Goal: Task Accomplishment & Management: Complete application form

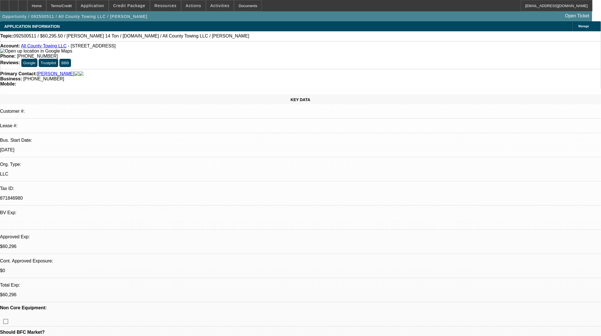
select select "0.1"
select select "2"
select select "0.1"
select select "2"
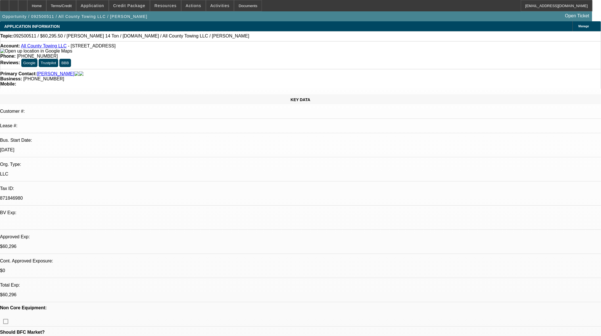
select select "0.1"
select select "2"
select select "0.1"
select select "2"
select select "0.1"
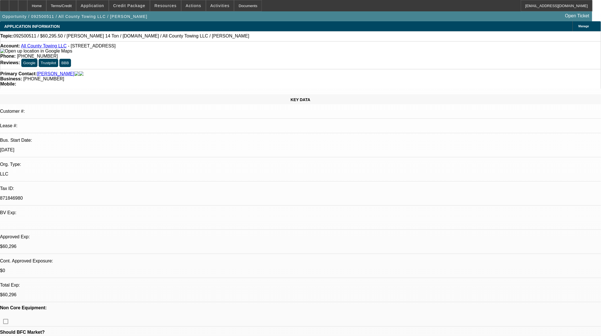
select select "1"
select select "2"
select select "1"
select select "2"
select select "1"
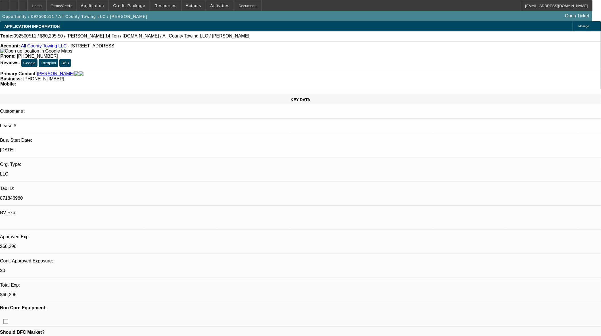
select select "2"
select select "1"
select select "2"
select select "4"
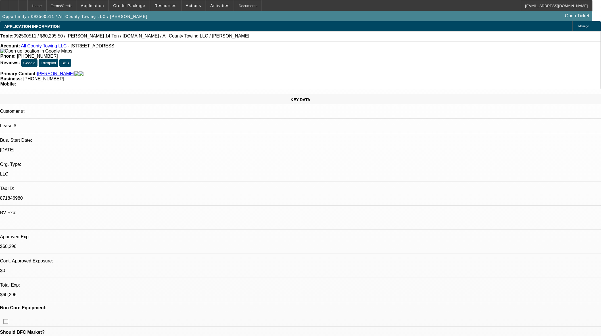
select select "4"
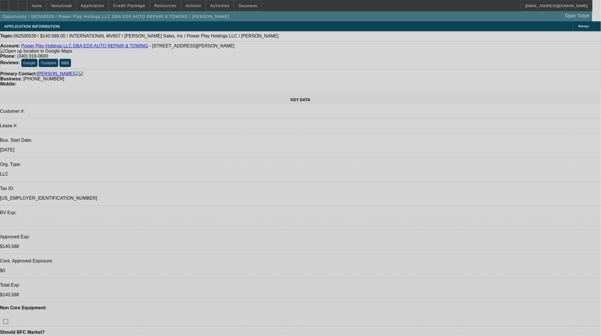
select select "0"
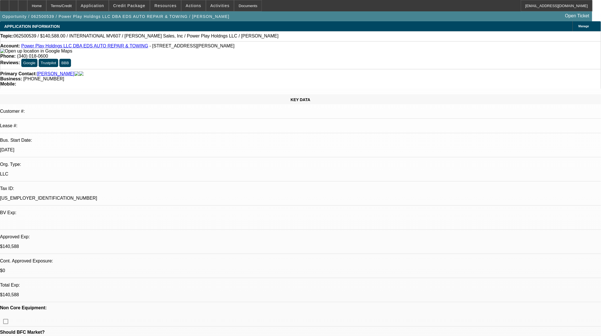
select select "2"
select select "0.1"
select select "4"
select select "0.1"
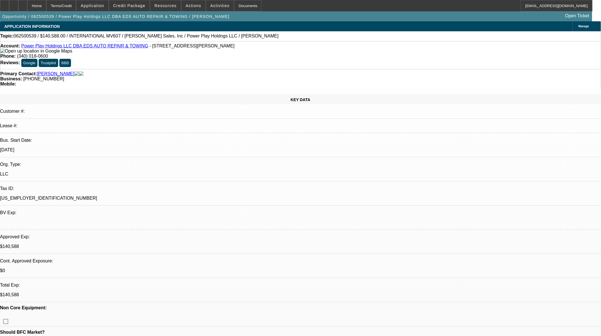
select select "2"
select select "0.1"
select select "4"
select select "2"
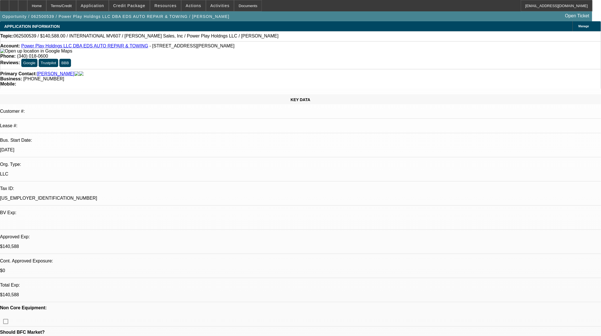
select select "2"
select select "0.1"
select select "4"
select select "0"
select select "2"
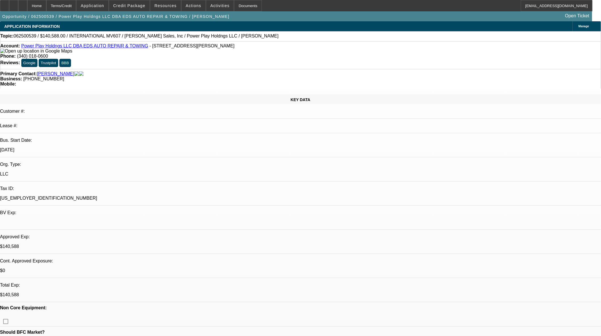
select select "2"
select select "0.1"
select select "4"
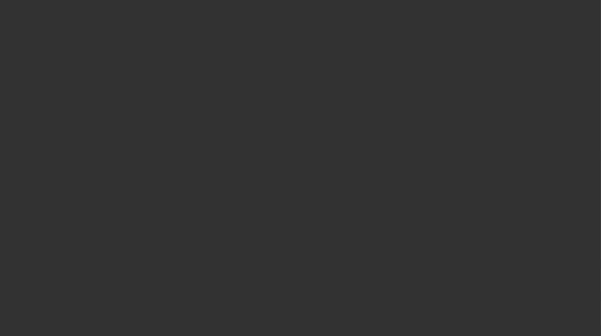
select select "3"
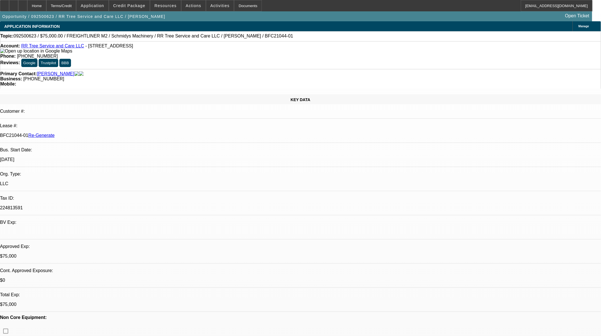
select select "0"
select select "3"
select select "0"
select select "6"
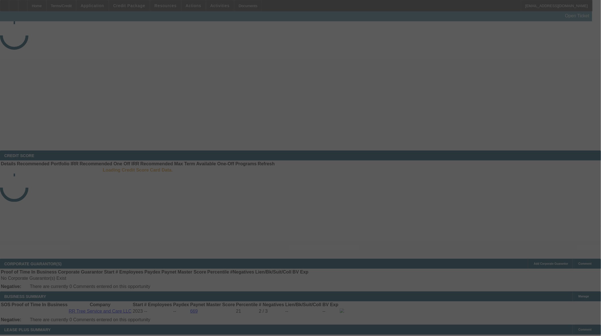
select select "3"
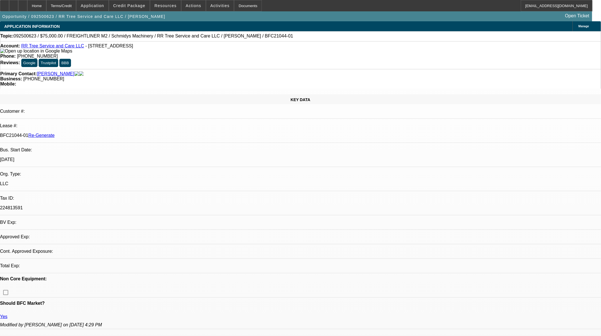
select select "0"
select select "3"
select select "0"
select select "6"
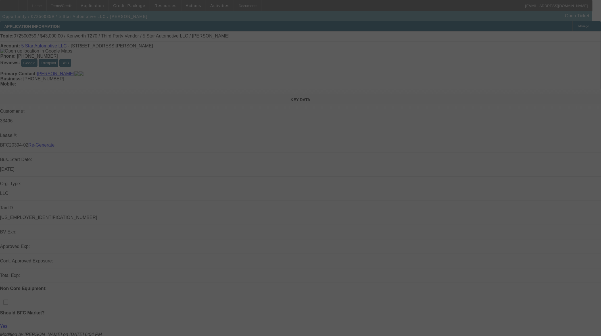
select select "3"
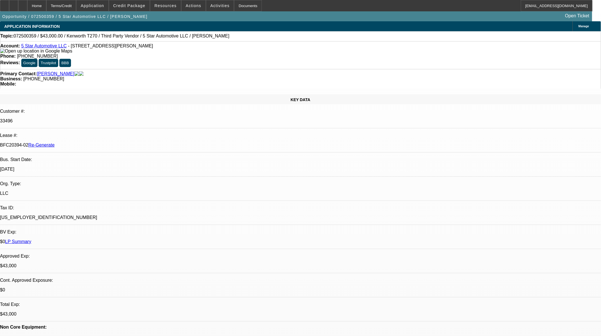
select select "0"
select select "6"
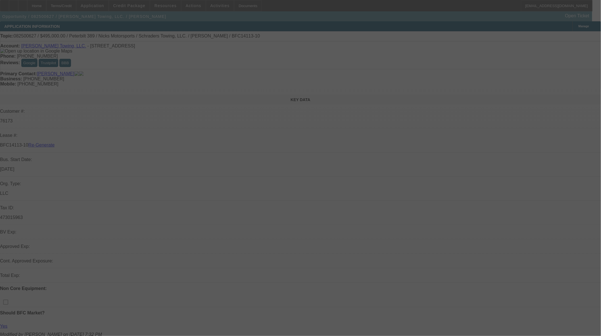
select select "3"
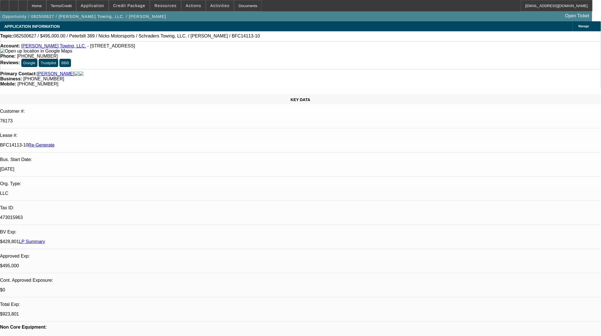
select select "0"
select select "2"
select select "0.1"
select select "4"
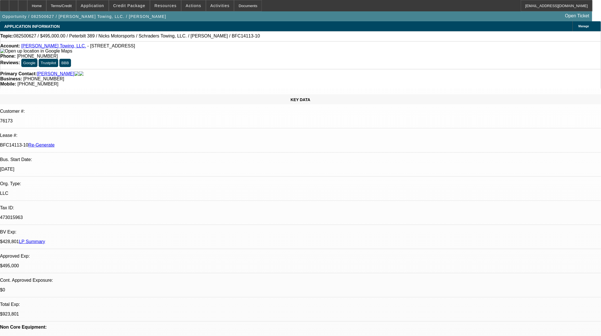
click at [55, 47] on link "Schrader's Towing, LLC." at bounding box center [53, 45] width 65 height 5
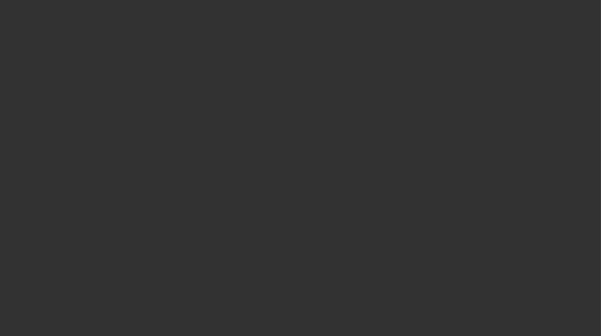
select select "3"
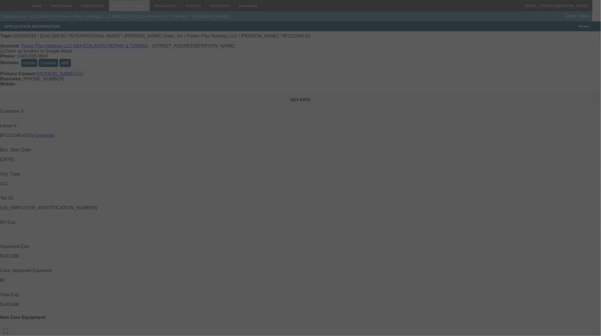
select select "0"
select select "2"
select select "0.1"
select select "4"
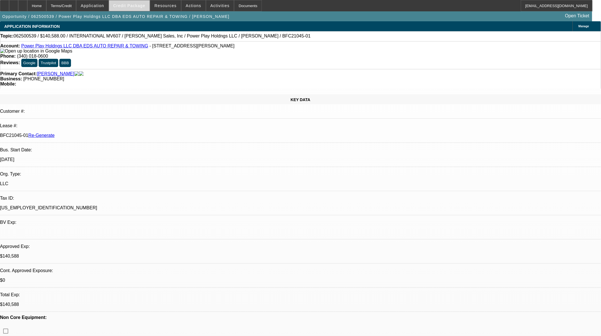
click at [144, 8] on span at bounding box center [129, 6] width 41 height 14
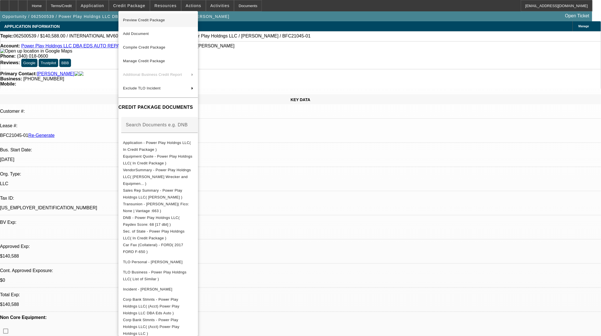
click at [143, 21] on span "Preview Credit Package" at bounding box center [144, 20] width 42 height 4
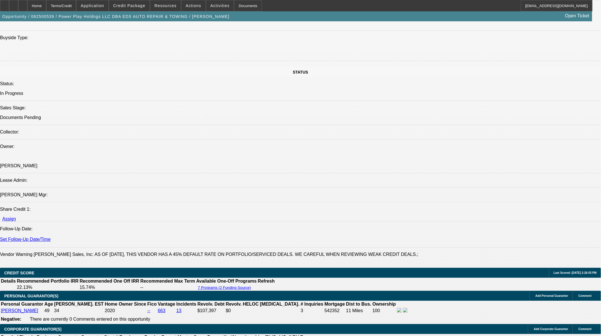
scroll to position [844, 0]
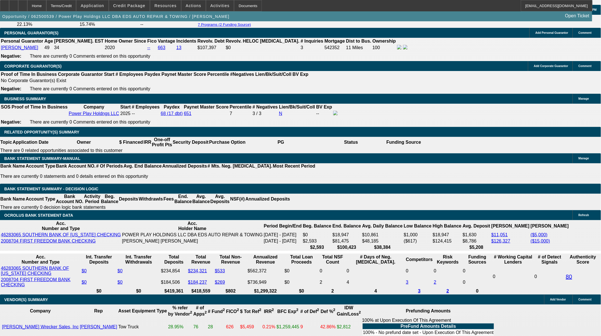
scroll to position [821, 0]
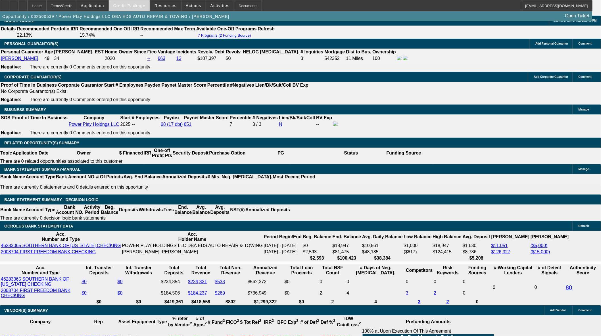
click at [140, 6] on span "Credit Package" at bounding box center [129, 5] width 32 height 5
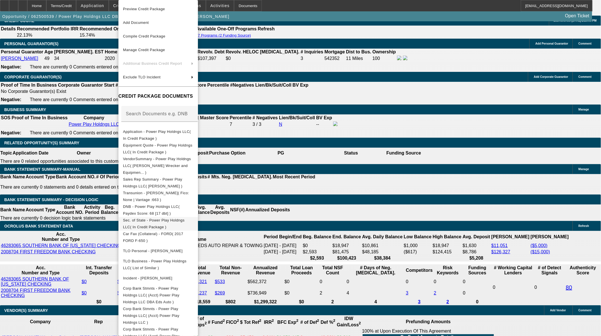
click at [178, 218] on button "Sec. of State - Power Play Holdngs LLC( In Credit Package )" at bounding box center [158, 224] width 80 height 14
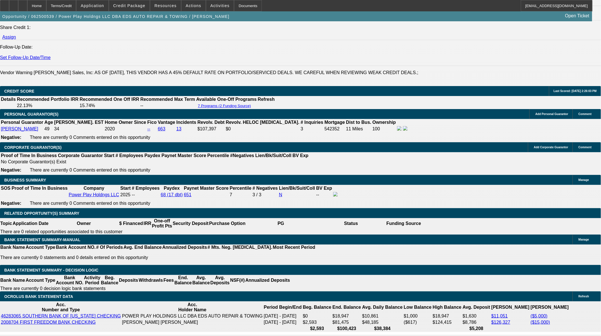
scroll to position [757, 0]
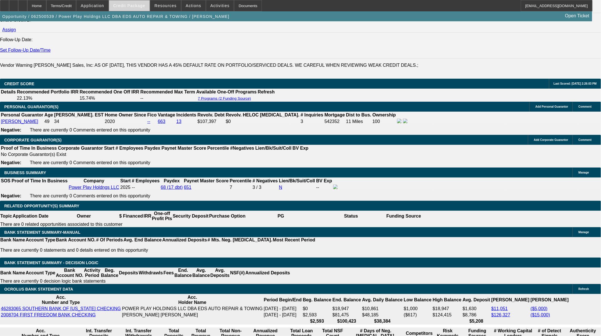
click at [134, 5] on span "Credit Package" at bounding box center [129, 5] width 32 height 5
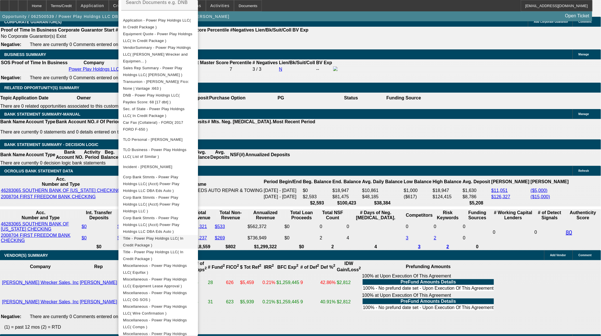
scroll to position [884, 0]
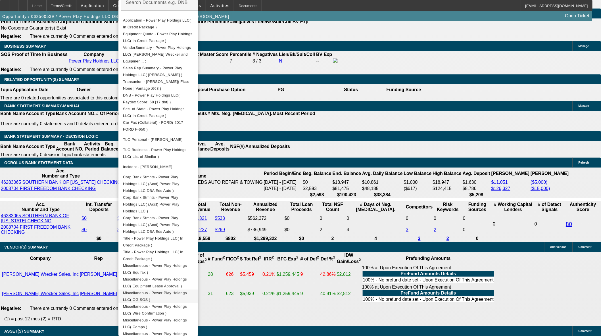
click at [187, 290] on span "Miscellaneous - Power Play Holdngs LLC( OG SOS )" at bounding box center [158, 297] width 70 height 14
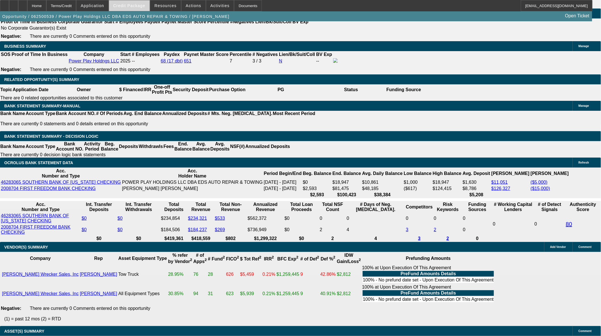
click at [141, 6] on span "Credit Package" at bounding box center [129, 5] width 32 height 5
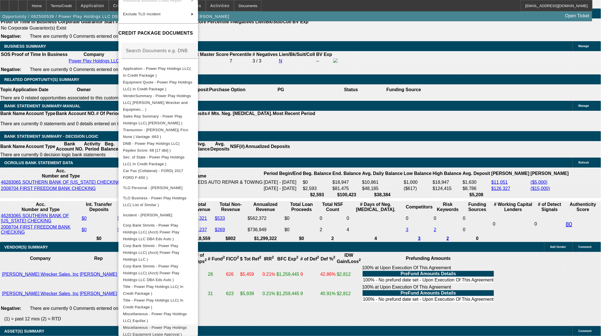
scroll to position [95, 0]
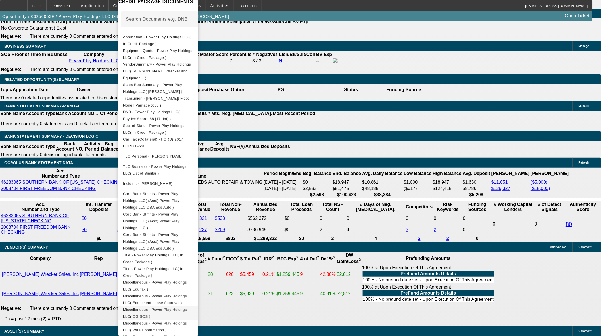
click at [178, 307] on span "Miscellaneous - Power Play Holdngs LLC( OG SOS )" at bounding box center [158, 314] width 70 height 14
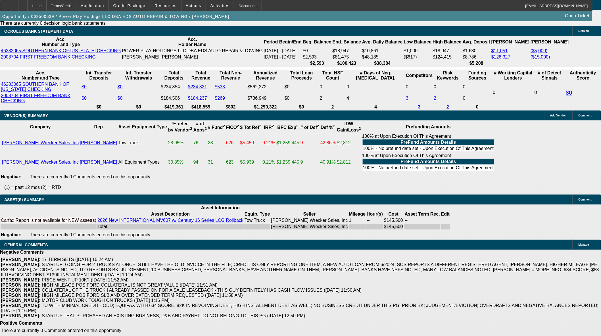
scroll to position [1105, 0]
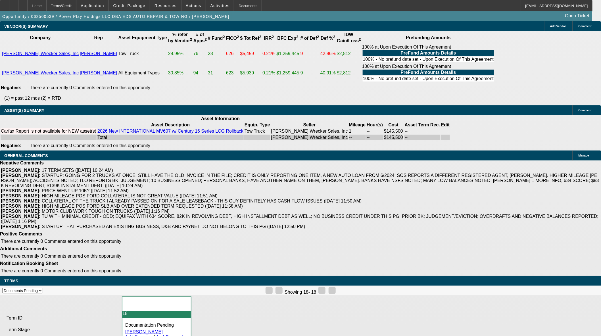
scroll to position [1065, 0]
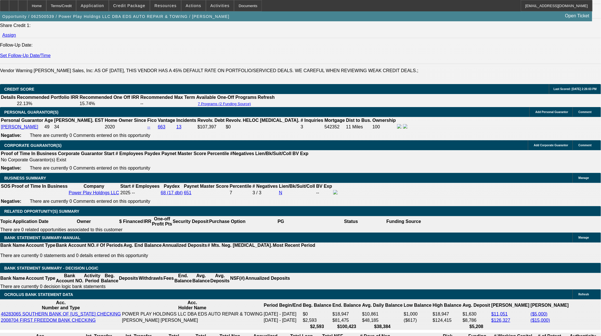
scroll to position [884, 0]
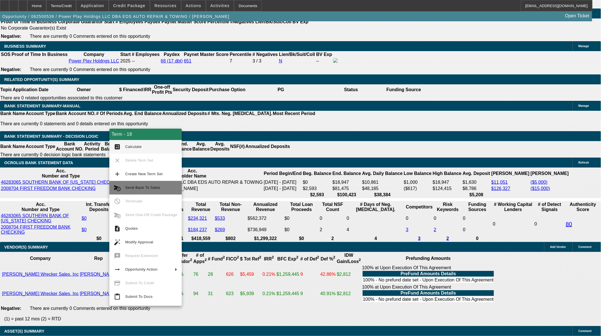
click at [135, 189] on span "Send Back To Sales" at bounding box center [142, 188] width 35 height 4
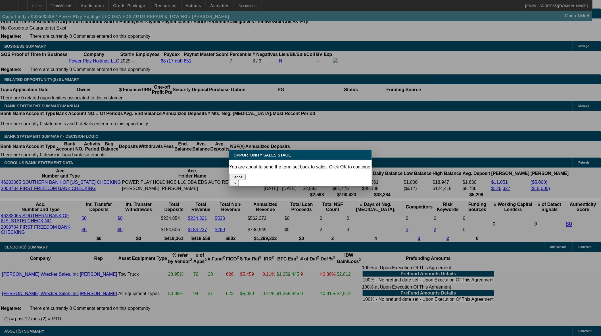
scroll to position [0, 0]
click at [239, 180] on button "Ok" at bounding box center [233, 183] width 9 height 6
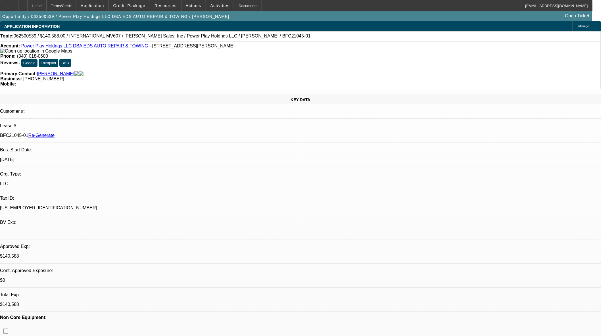
type textarea "Amount of invoice and amount in CRM do not match. We would need proof of Ed's A…"
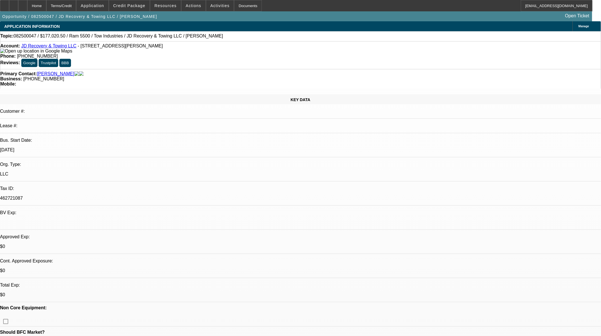
select select "0"
select select "0.1"
select select "5"
select select "0"
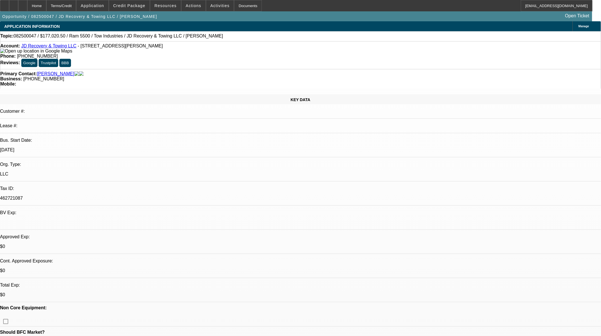
select select "0"
select select "0.1"
select select "5"
select select "0"
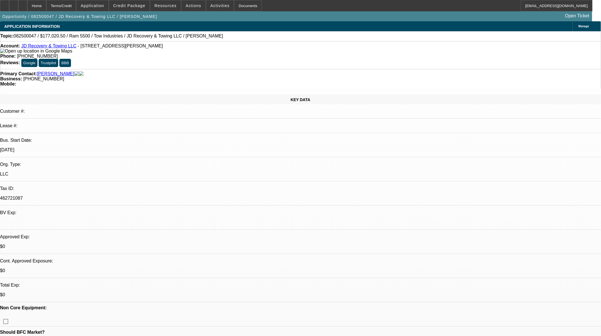
select select "0.1"
select select "4"
select select "0"
select select "0.1"
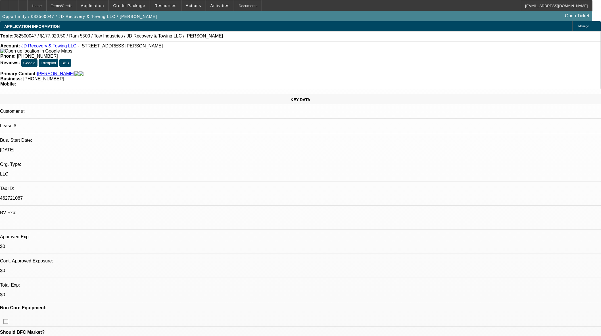
select select "4"
type input "s"
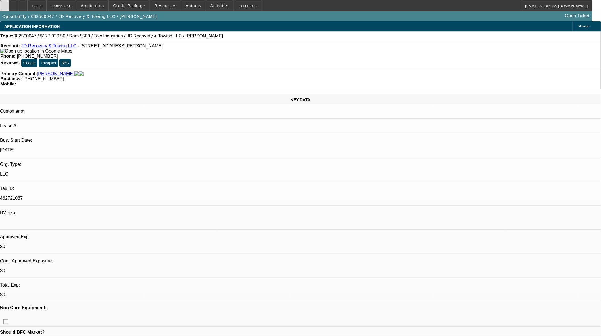
click at [9, 9] on div at bounding box center [4, 5] width 9 height 11
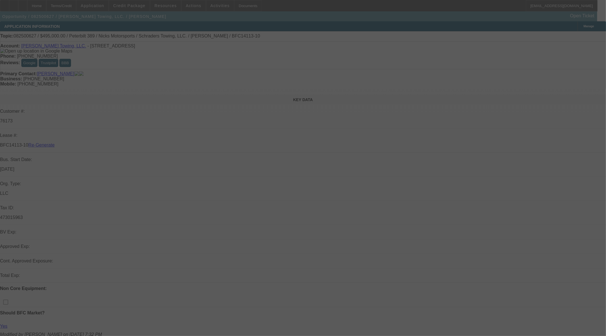
select select "3"
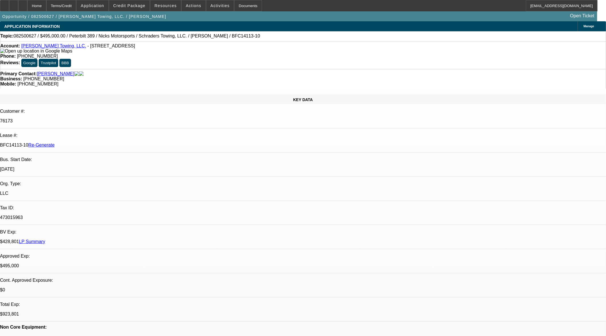
select select "0"
select select "2"
select select "0.1"
select select "4"
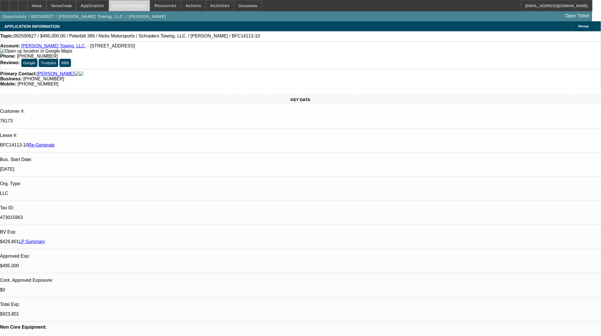
click at [126, 9] on span at bounding box center [129, 6] width 41 height 14
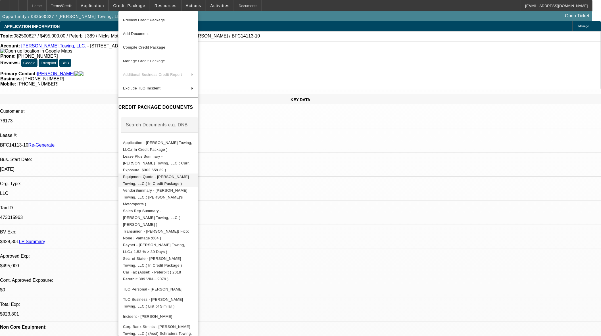
click at [170, 175] on button "Equipment Quote - Schrader's Towing, LLC.( In Credit Package )" at bounding box center [158, 180] width 80 height 14
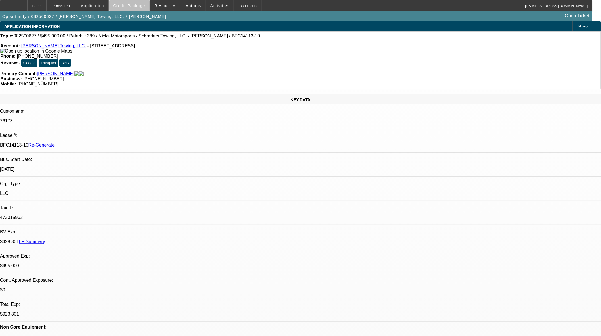
click at [143, 1] on span at bounding box center [129, 6] width 41 height 14
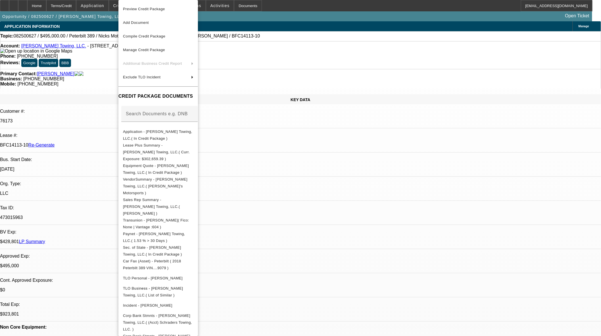
click at [308, 134] on div at bounding box center [300, 168] width 601 height 336
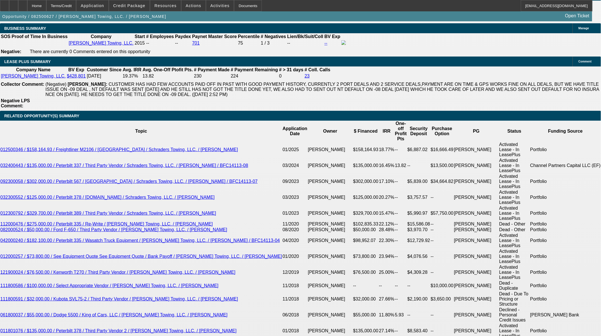
scroll to position [947, 0]
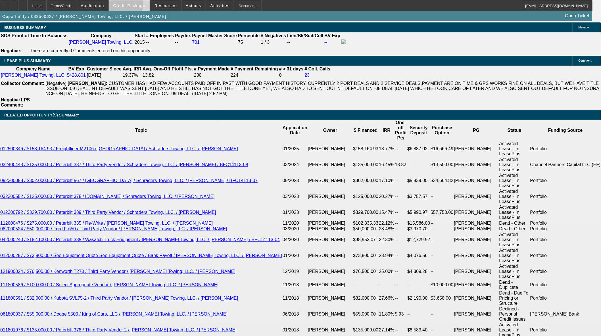
click at [134, 5] on span "Credit Package" at bounding box center [129, 5] width 32 height 5
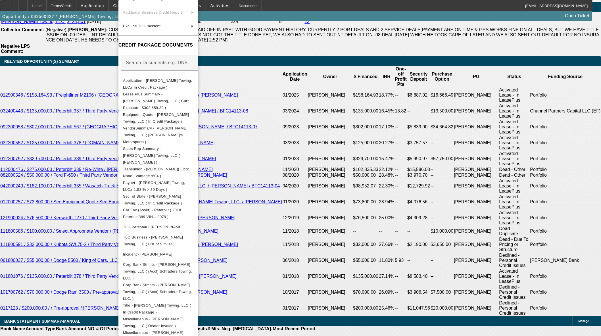
scroll to position [1010, 0]
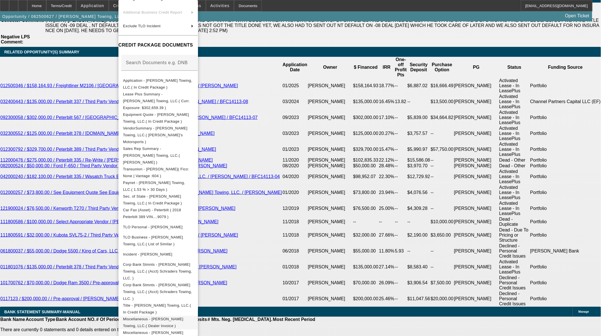
click at [191, 316] on button "Miscellaneous - Schrader's Towing, LLC.( Dealer Invoice )" at bounding box center [158, 323] width 80 height 14
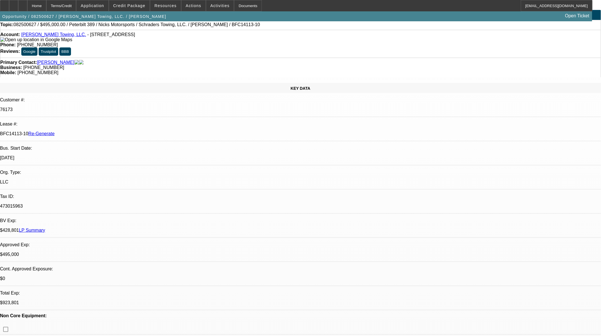
scroll to position [0, 0]
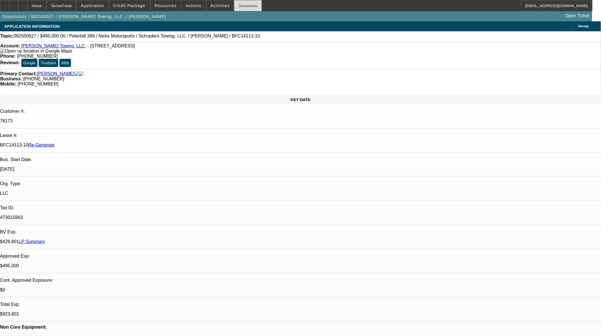
click at [237, 5] on div "Documents" at bounding box center [248, 5] width 28 height 11
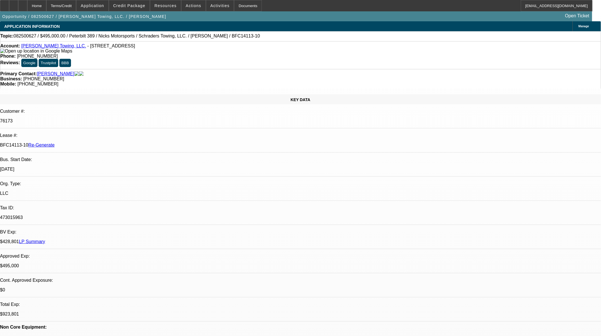
click at [132, 3] on span "Credit Package" at bounding box center [129, 5] width 32 height 5
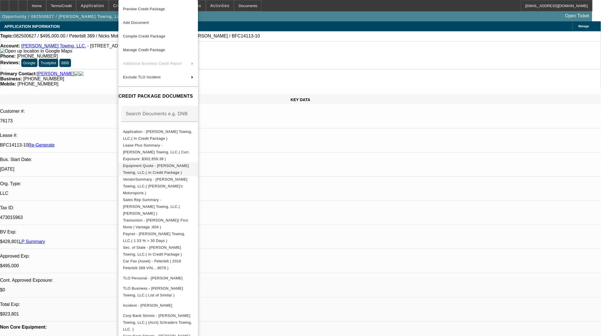
click at [153, 164] on span "Equipment Quote - Schrader's Towing, LLC.( In Credit Package )" at bounding box center [156, 169] width 66 height 11
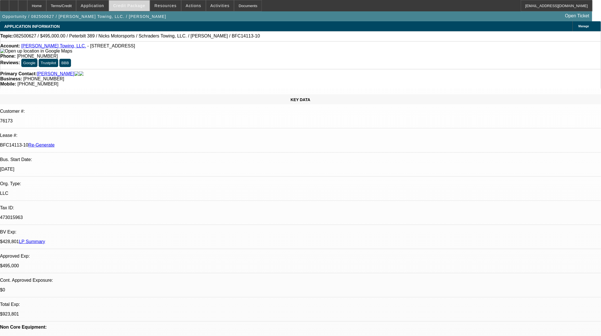
click at [134, 7] on span "Credit Package" at bounding box center [129, 5] width 32 height 5
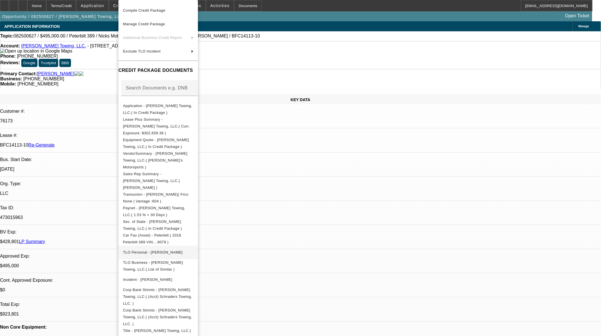
scroll to position [51, 0]
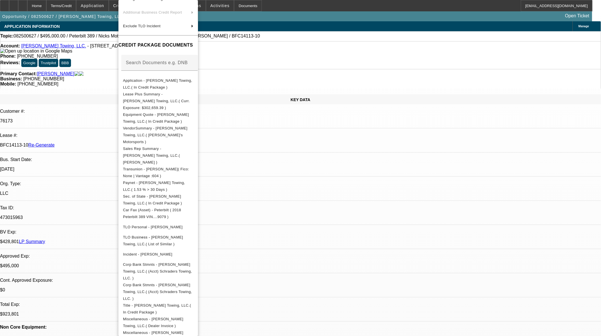
click at [304, 157] on div at bounding box center [300, 168] width 601 height 336
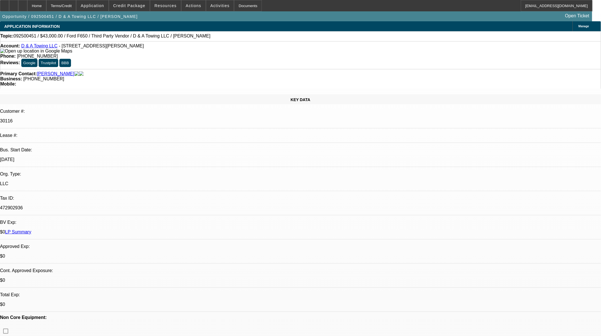
select select "0"
select select "3"
select select "0.1"
select select "4"
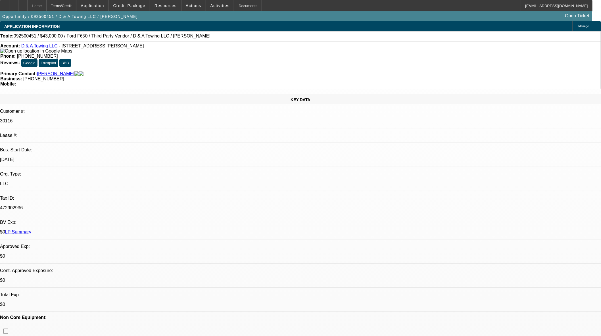
select select "0"
select select "3"
select select "0.1"
select select "4"
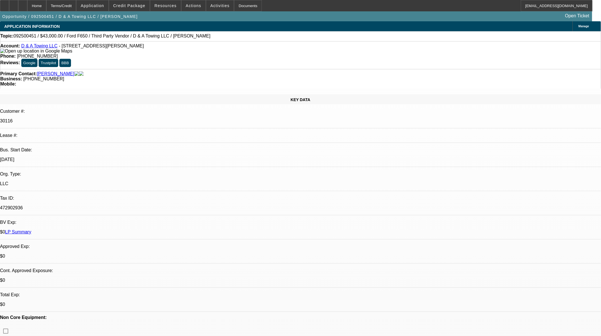
select select "0"
select select "3"
select select "0.1"
select select "4"
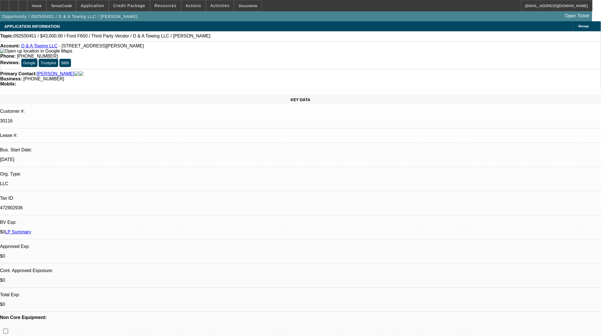
select select "0"
select select "3"
select select "0.1"
select select "4"
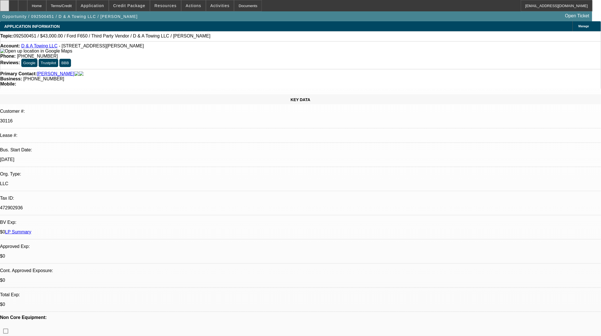
click at [8, 6] on div at bounding box center [4, 5] width 9 height 11
select select "0"
select select "3"
select select "0.1"
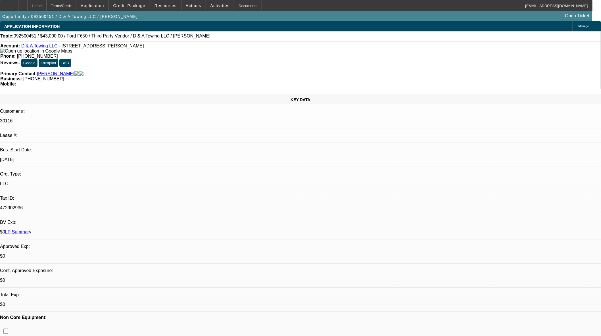
select select "4"
select select "0"
select select "3"
select select "0.1"
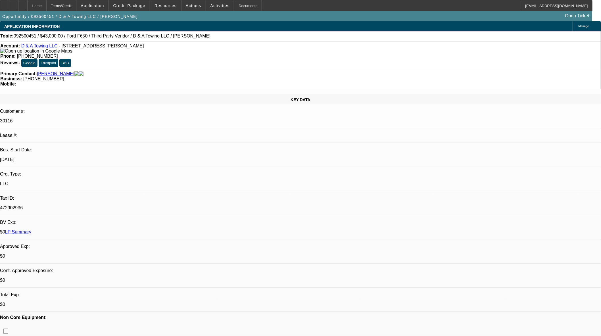
select select "4"
select select "0"
select select "3"
select select "0.1"
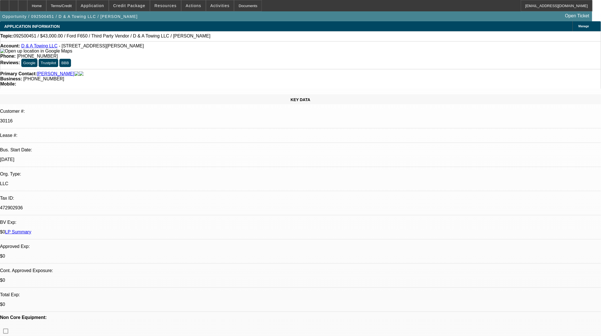
select select "4"
select select "0"
select select "3"
select select "0.1"
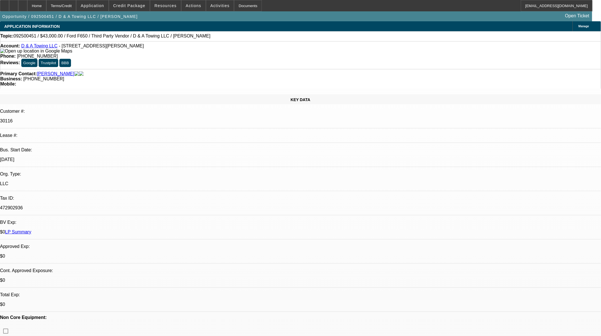
select select "4"
